Goal: Subscribe to service/newsletter

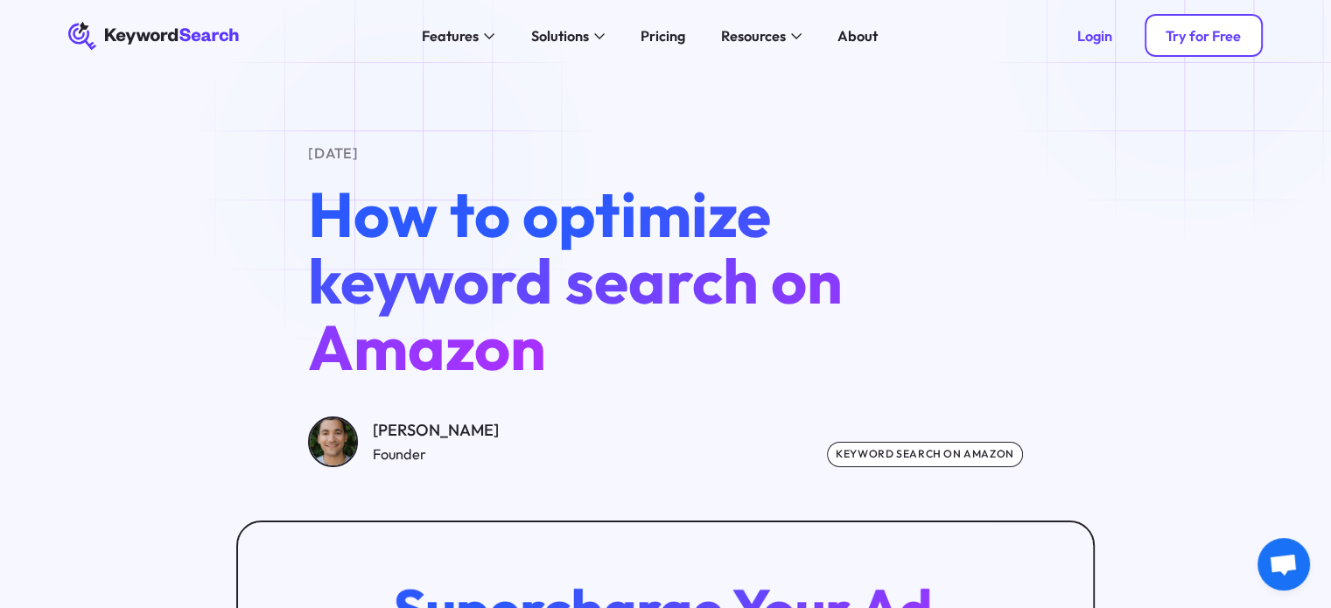
click at [1203, 34] on div "Try for Free" at bounding box center [1203, 36] width 75 height 18
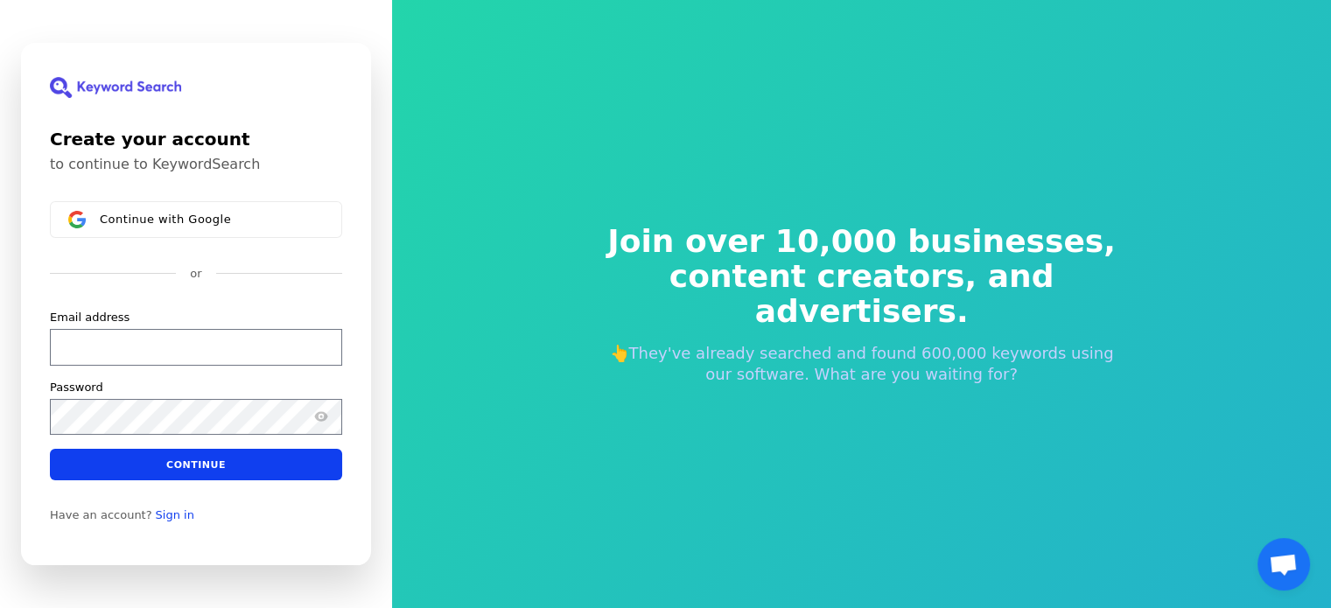
scroll to position [21, 0]
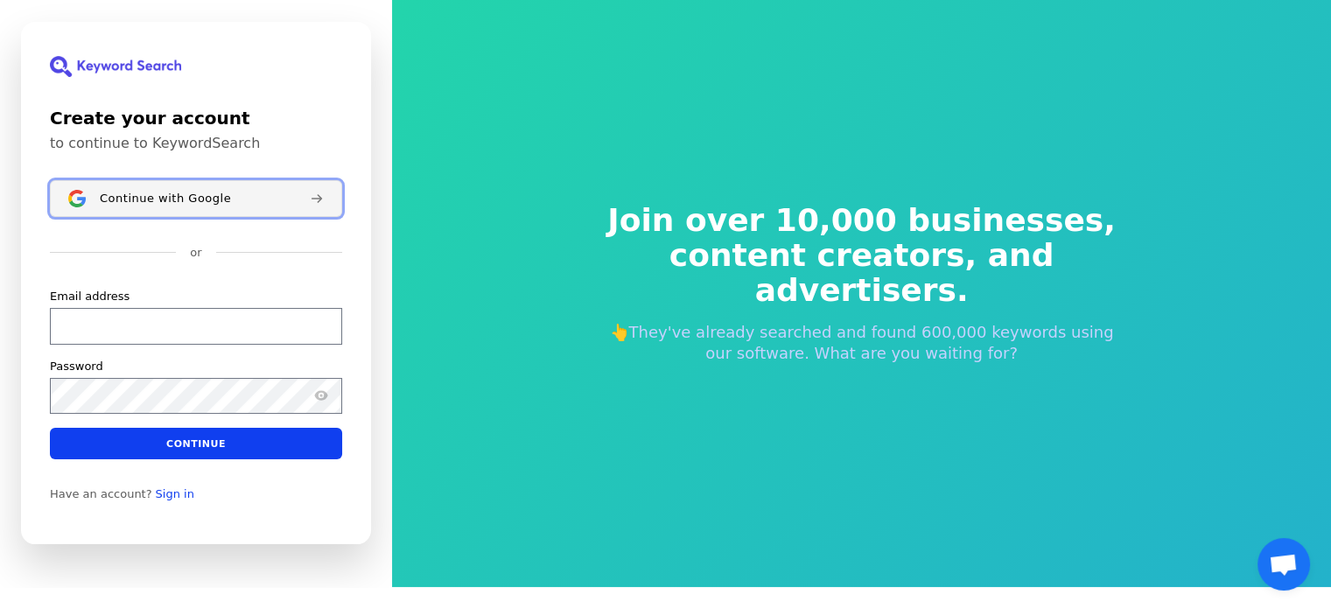
click at [167, 200] on span "Continue with Google" at bounding box center [165, 199] width 131 height 14
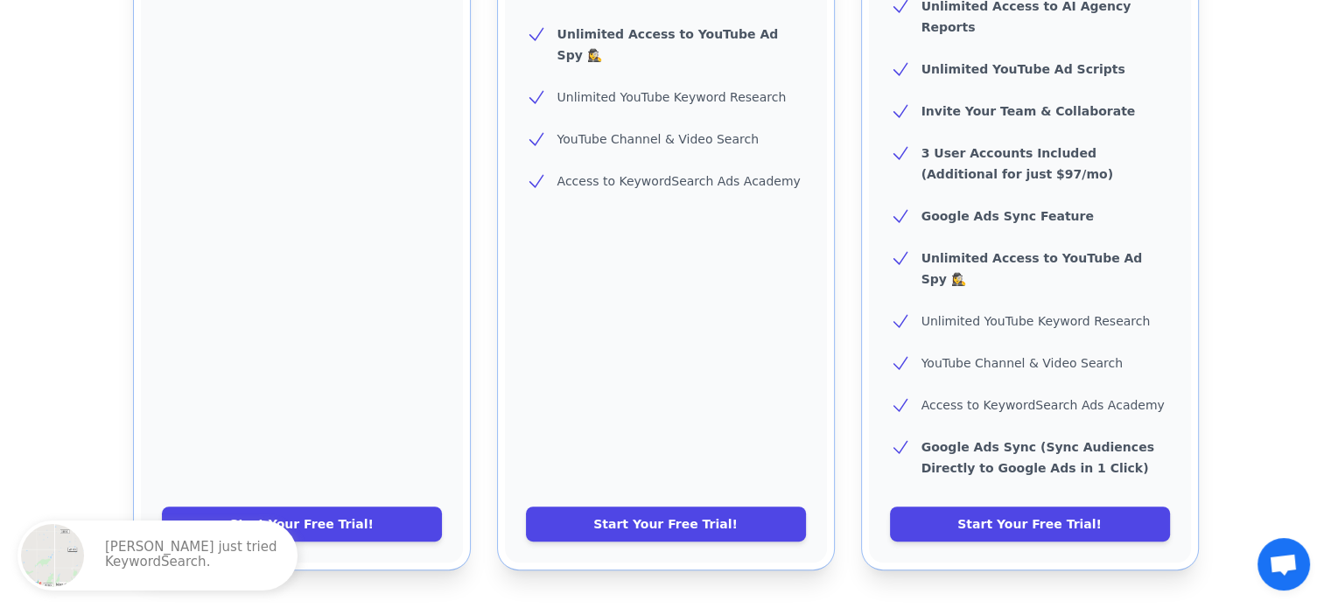
scroll to position [881, 0]
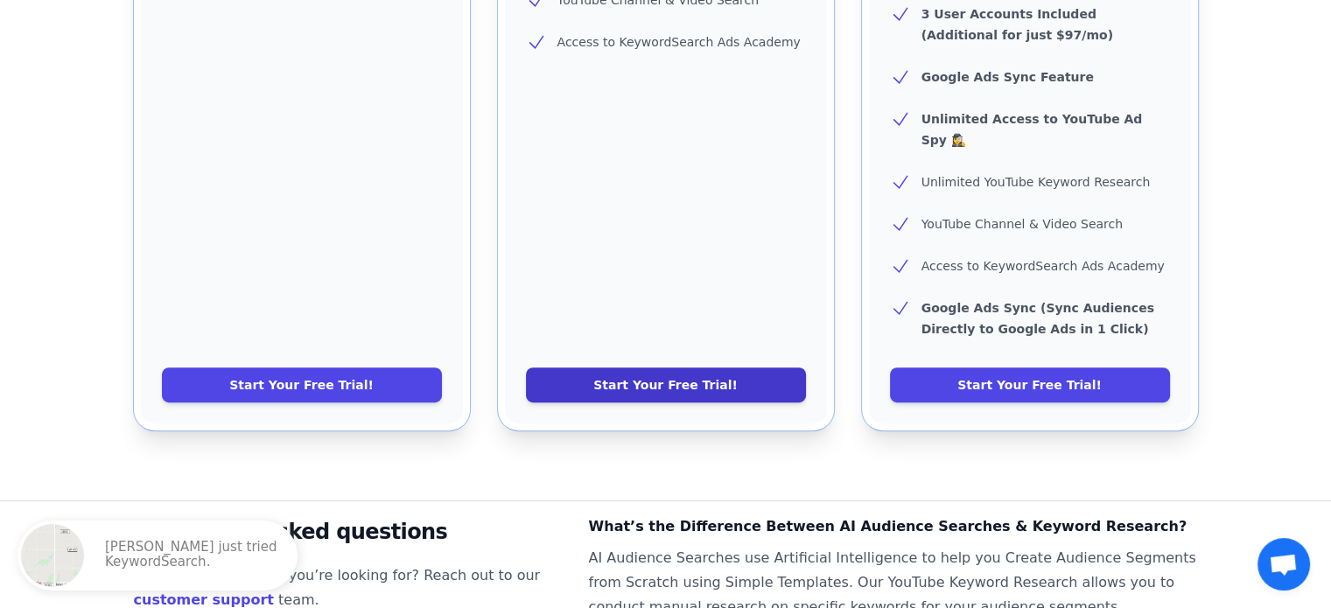
click at [753, 368] on link "Start Your Free Trial!" at bounding box center [666, 385] width 280 height 35
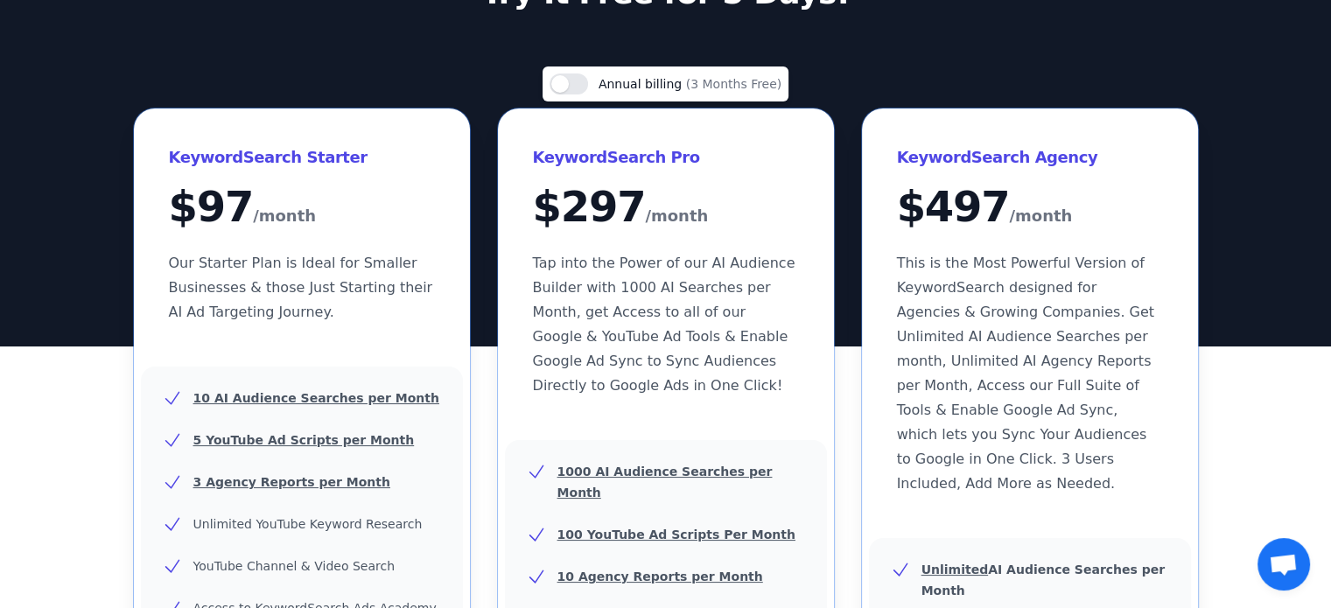
scroll to position [0, 0]
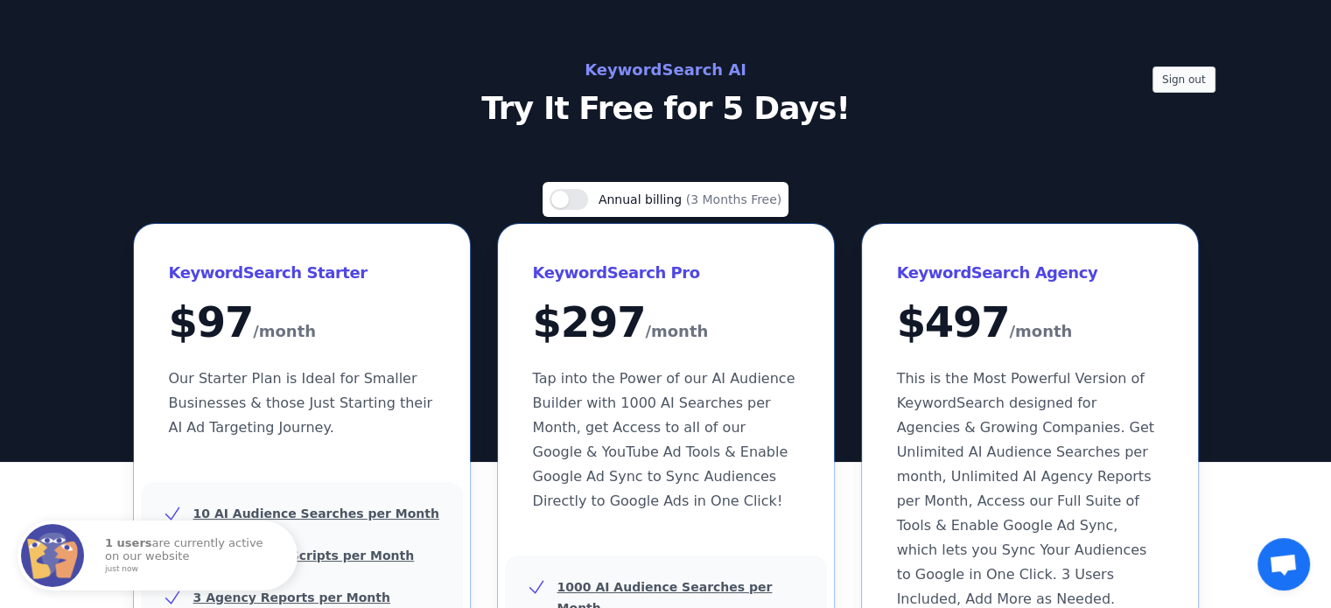
click at [1162, 63] on div "Sign out KeywordSearch AI Try It Free for 5 Days!" at bounding box center [666, 91] width 1120 height 70
click at [1168, 78] on button "Sign out" at bounding box center [1183, 80] width 63 height 26
